Goal: Communication & Community: Answer question/provide support

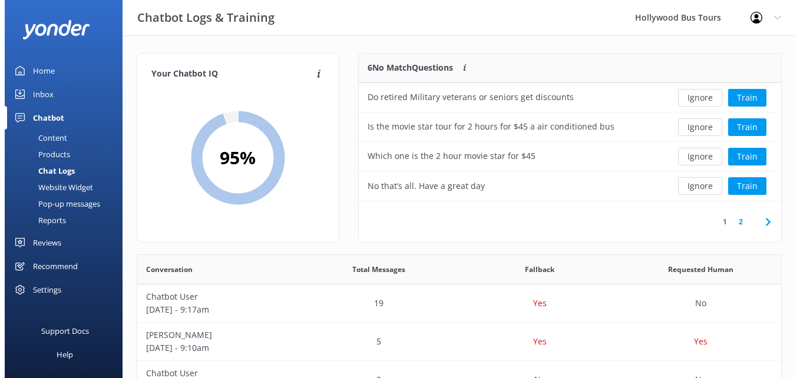
scroll to position [404, 635]
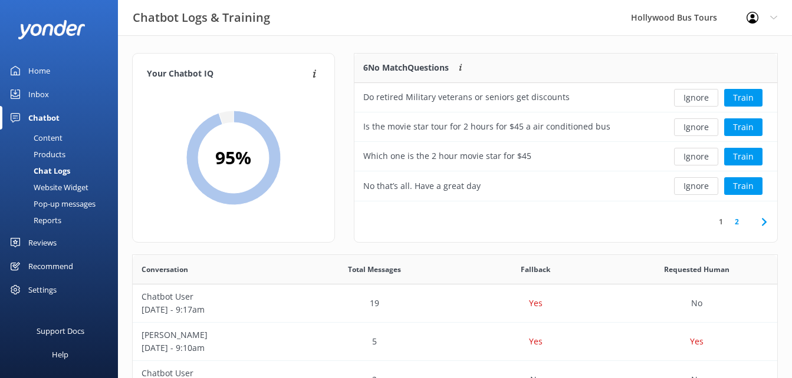
click at [38, 99] on div "Inbox" at bounding box center [38, 95] width 21 height 24
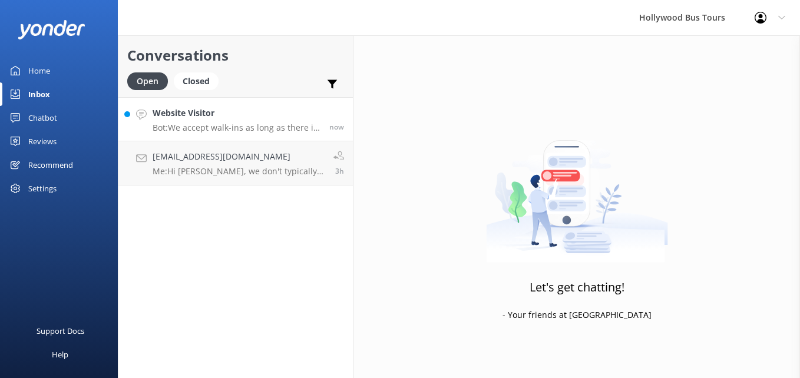
click at [225, 123] on p "Bot: We accept walk-ins as long as there is space available. However, to secure…" at bounding box center [237, 128] width 168 height 11
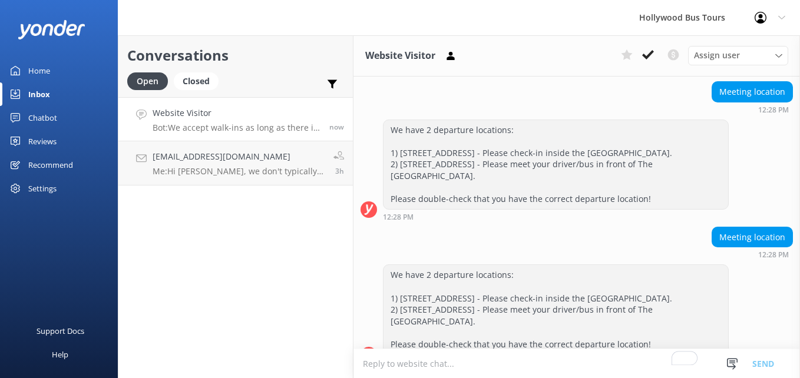
scroll to position [605, 0]
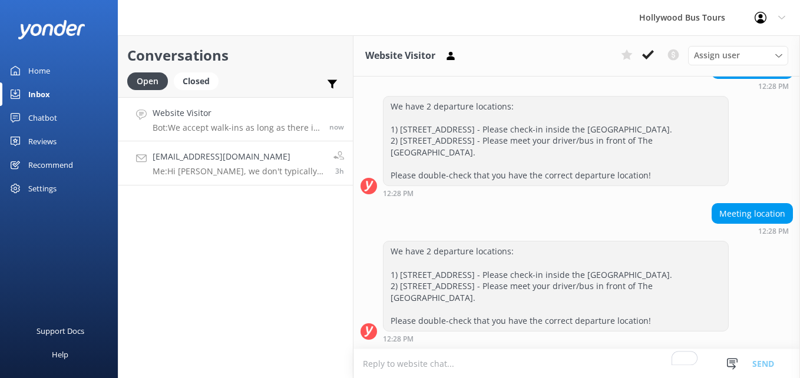
click at [321, 167] on p "Me: Hi [PERSON_NAME], we don't typically offer additional discounts. However, w…" at bounding box center [239, 171] width 172 height 11
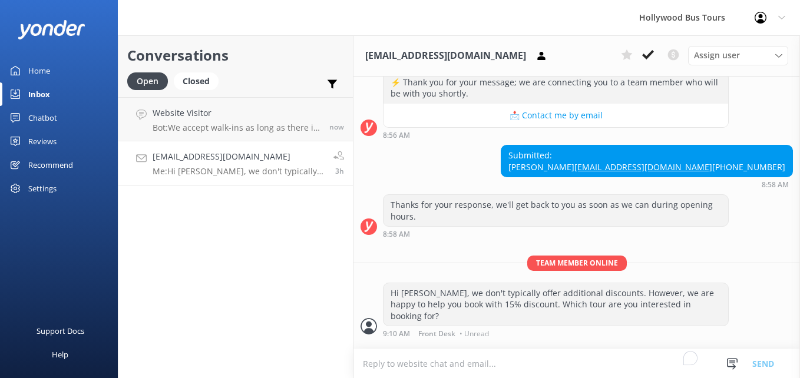
scroll to position [193, 0]
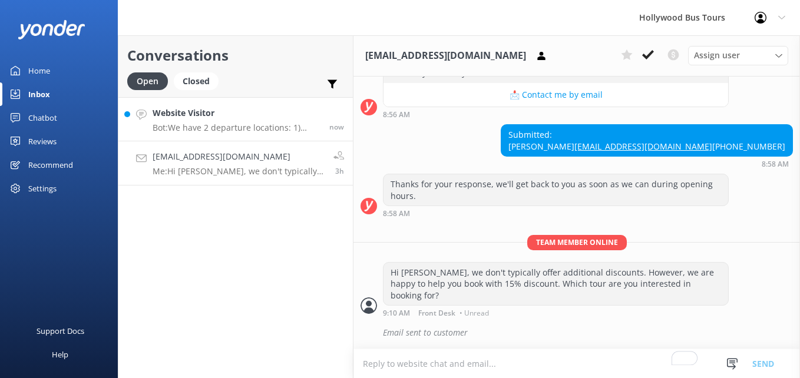
click at [228, 119] on h4 "Website Visitor" at bounding box center [237, 113] width 168 height 13
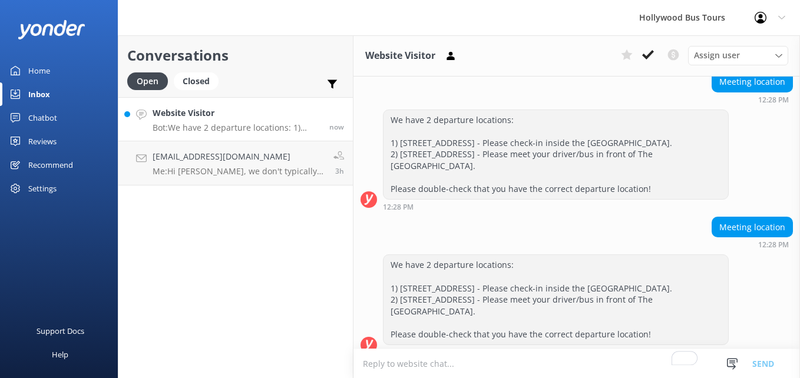
scroll to position [605, 0]
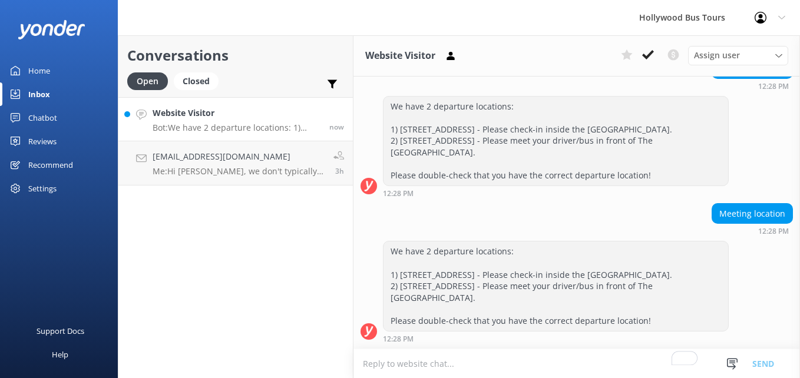
click at [228, 119] on h4 "Website Visitor" at bounding box center [237, 113] width 168 height 13
click at [247, 120] on h4 "Website Visitor" at bounding box center [237, 113] width 168 height 13
click at [645, 54] on icon at bounding box center [648, 55] width 12 height 12
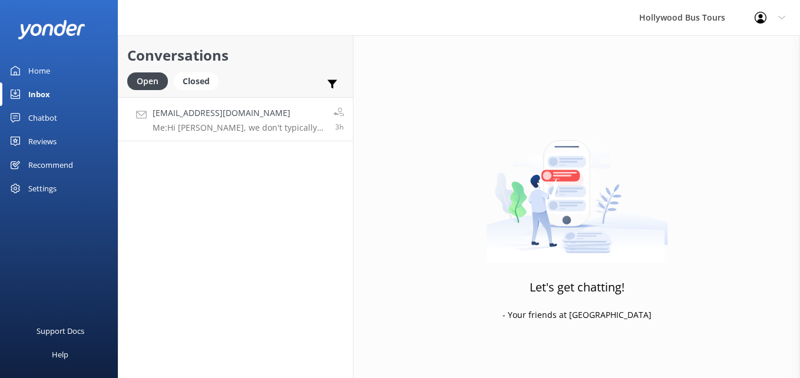
click at [252, 125] on p "Me: Hi [PERSON_NAME], we don't typically offer additional discounts. However, w…" at bounding box center [239, 128] width 172 height 11
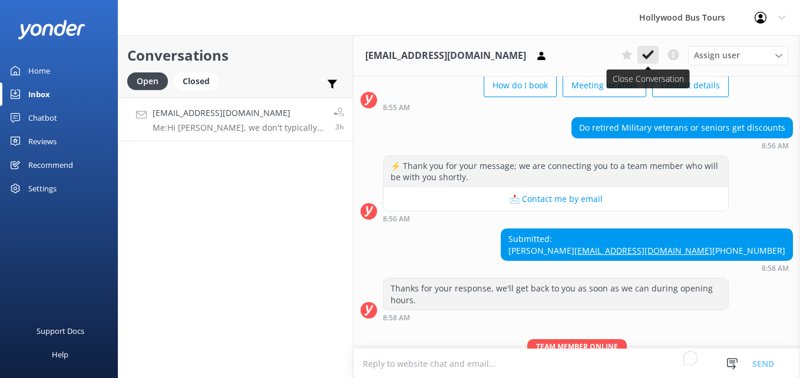
scroll to position [193, 0]
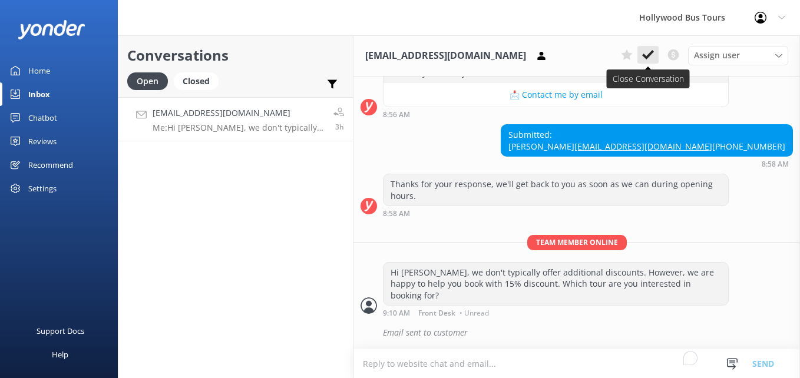
click at [651, 54] on use at bounding box center [648, 54] width 12 height 9
